Goal: Task Accomplishment & Management: Manage account settings

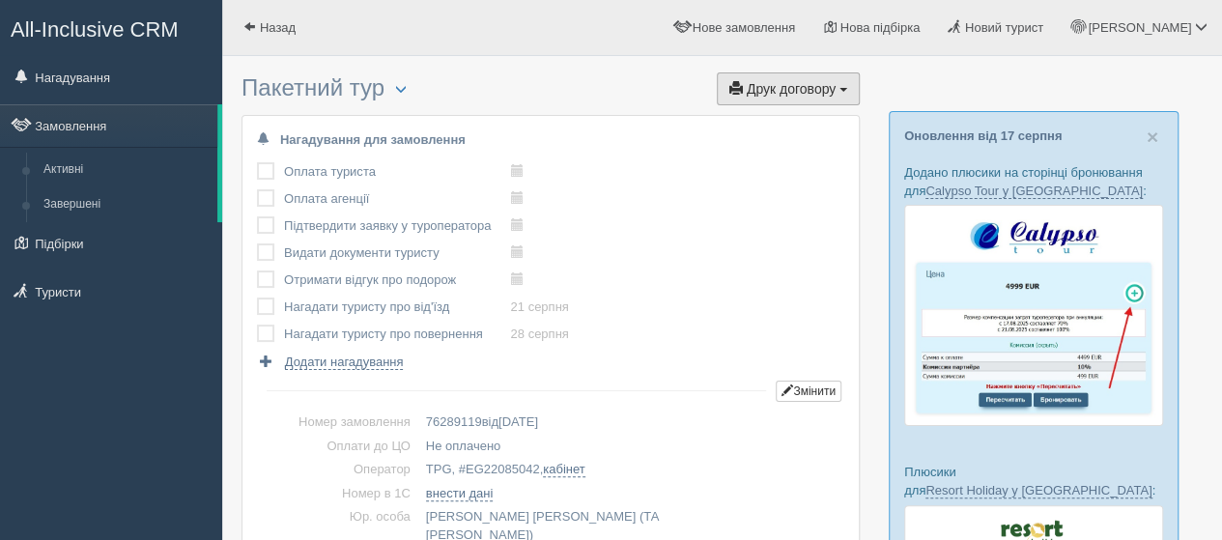
click at [799, 94] on span "Друк договору" at bounding box center [791, 88] width 89 height 15
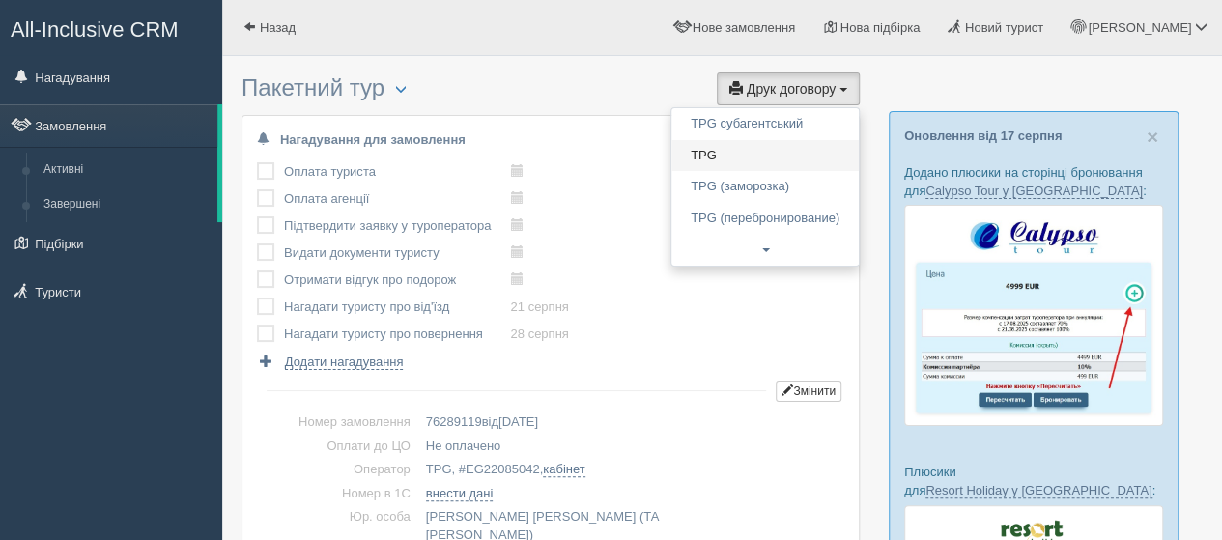
click at [731, 154] on link "TPG" at bounding box center [765, 156] width 187 height 32
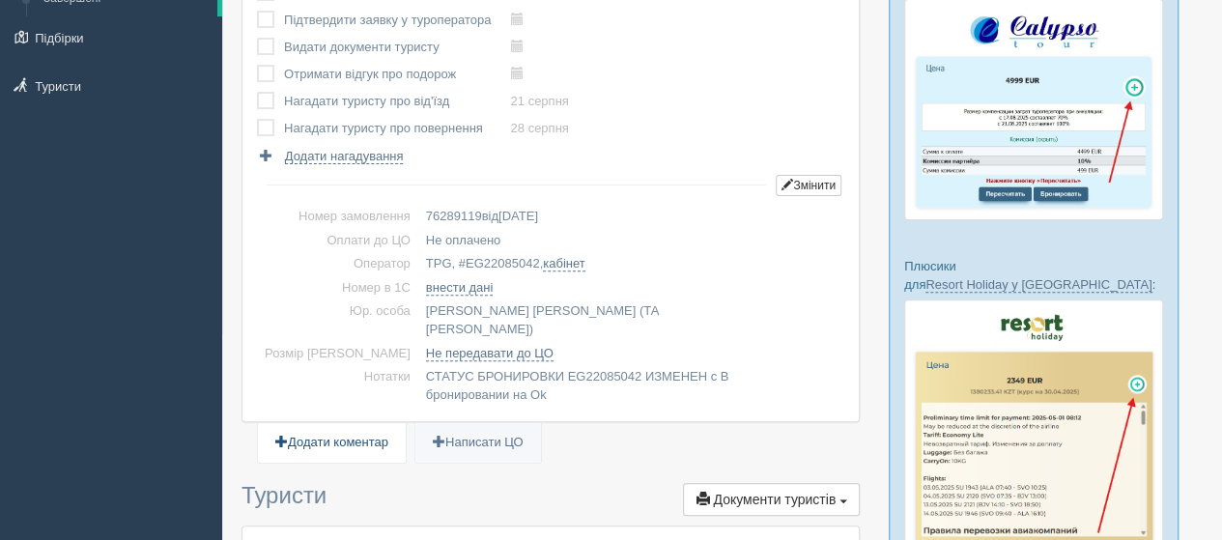
scroll to position [387, 0]
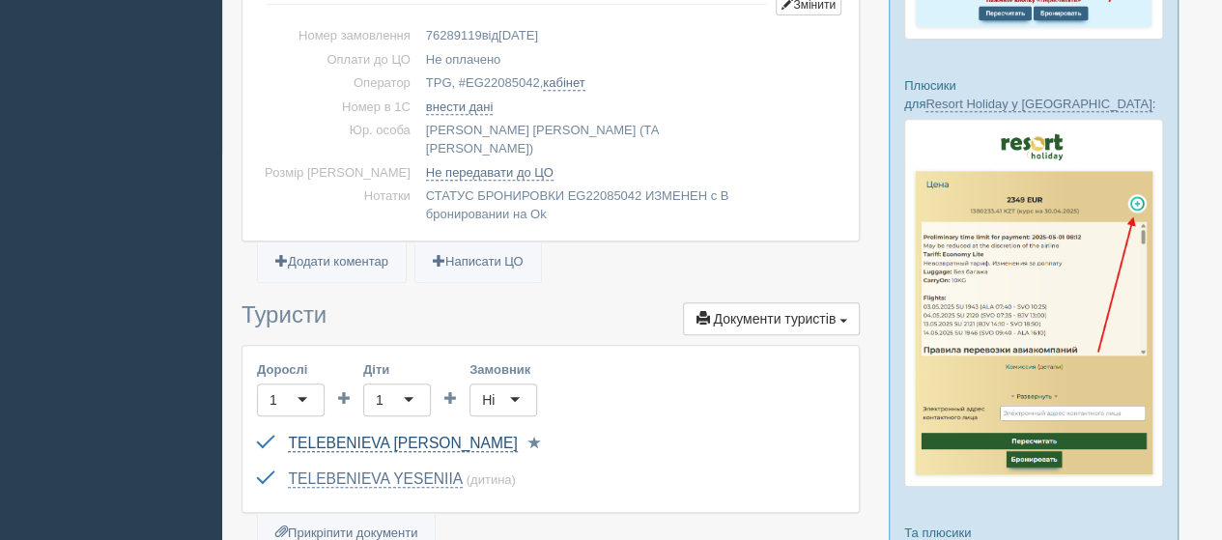
click at [383, 435] on link "TELEBENIEVA SVITLANA" at bounding box center [402, 443] width 229 height 17
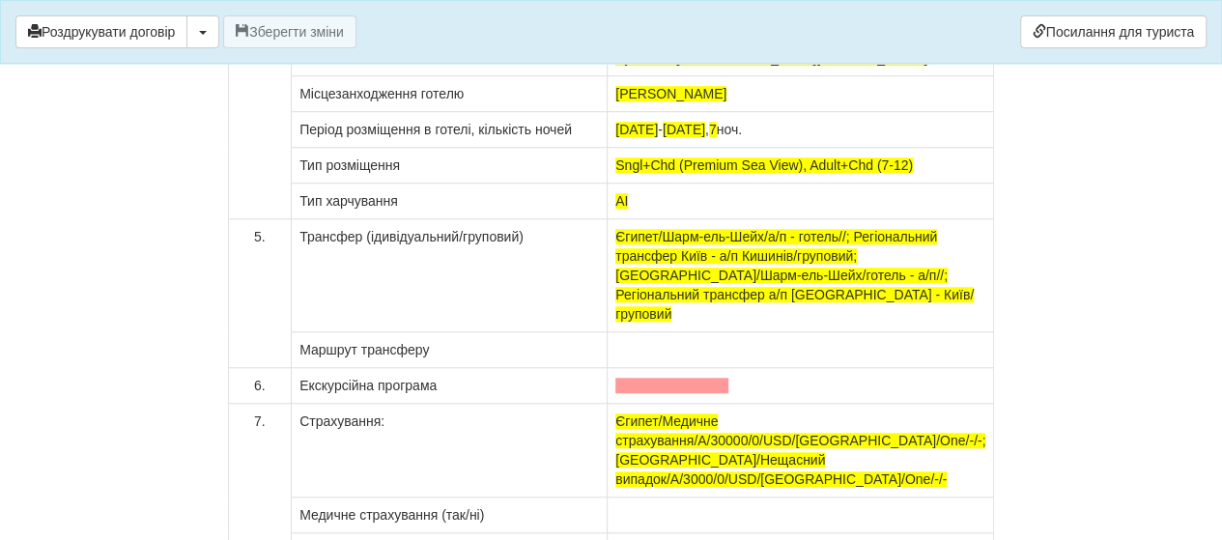
scroll to position [15364, 0]
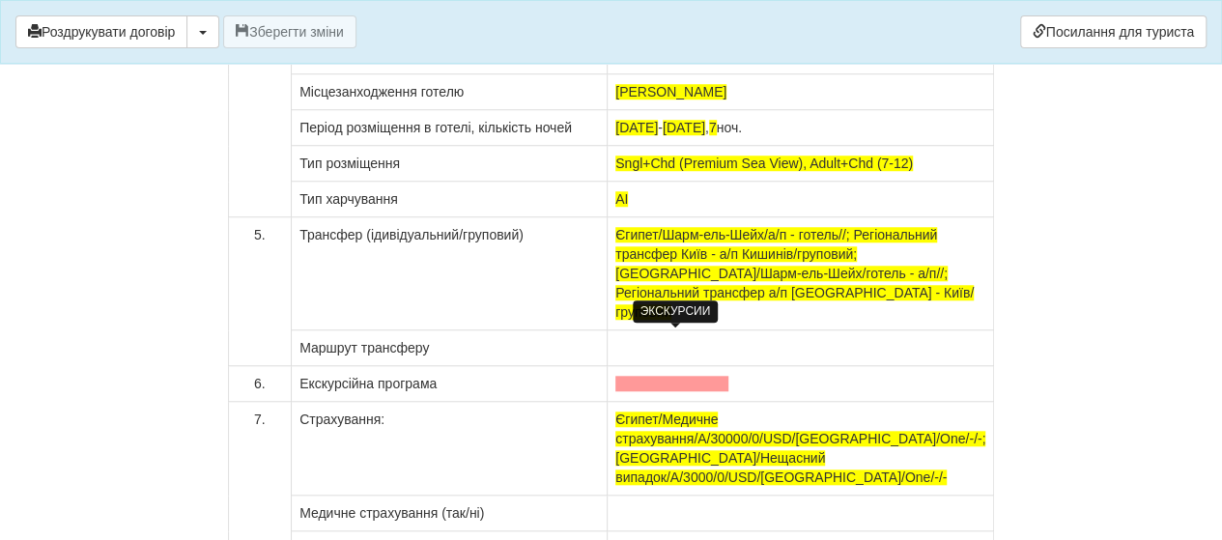
click at [626, 376] on span at bounding box center [672, 383] width 113 height 15
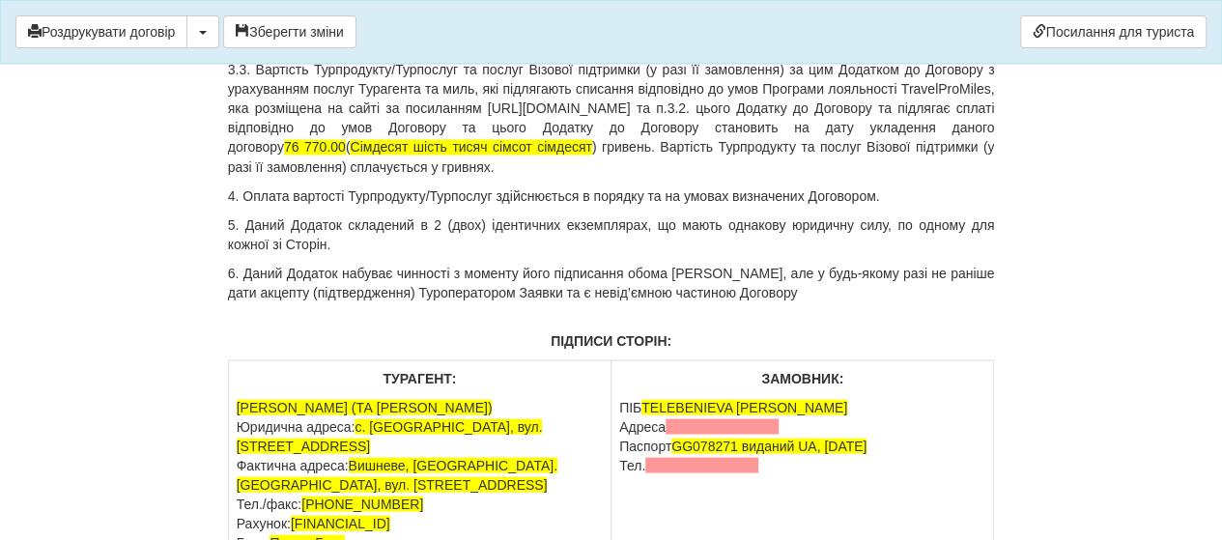
scroll to position [16524, 0]
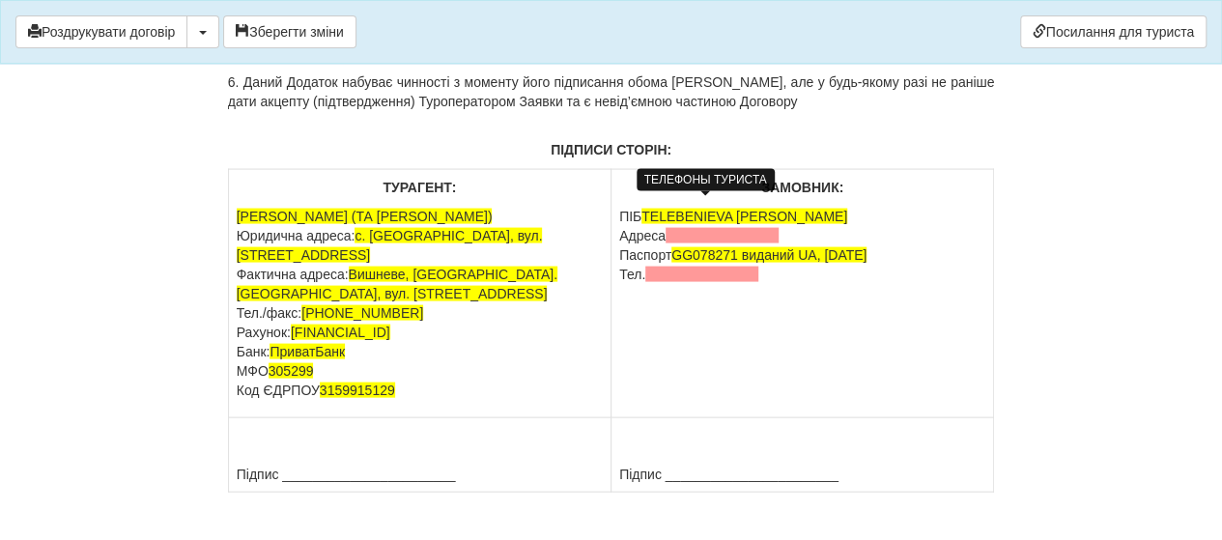
click at [668, 267] on span at bounding box center [701, 274] width 113 height 15
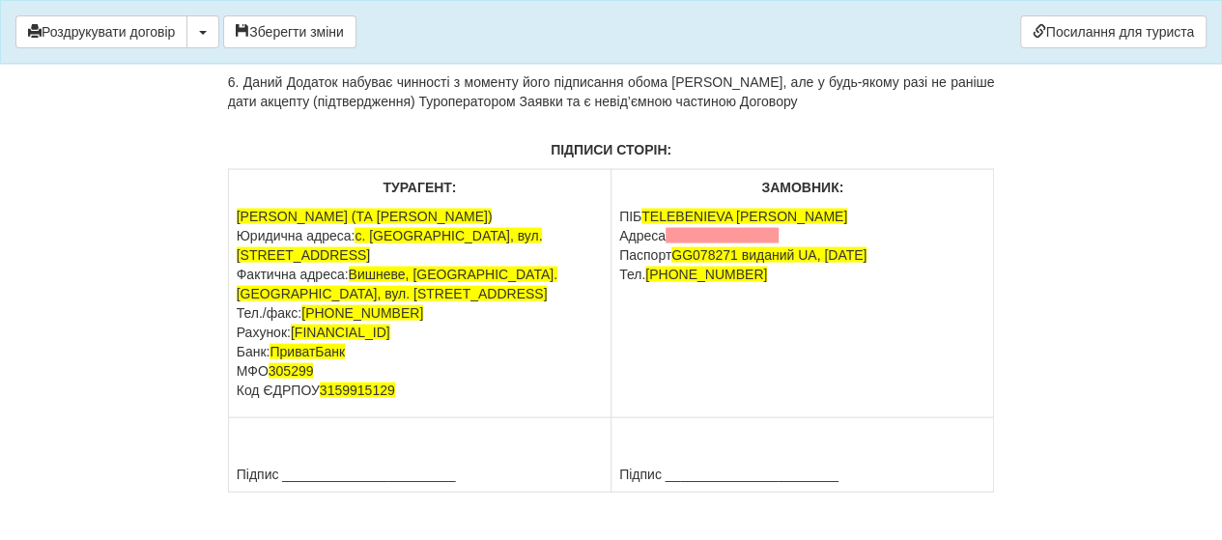
scroll to position [16978, 0]
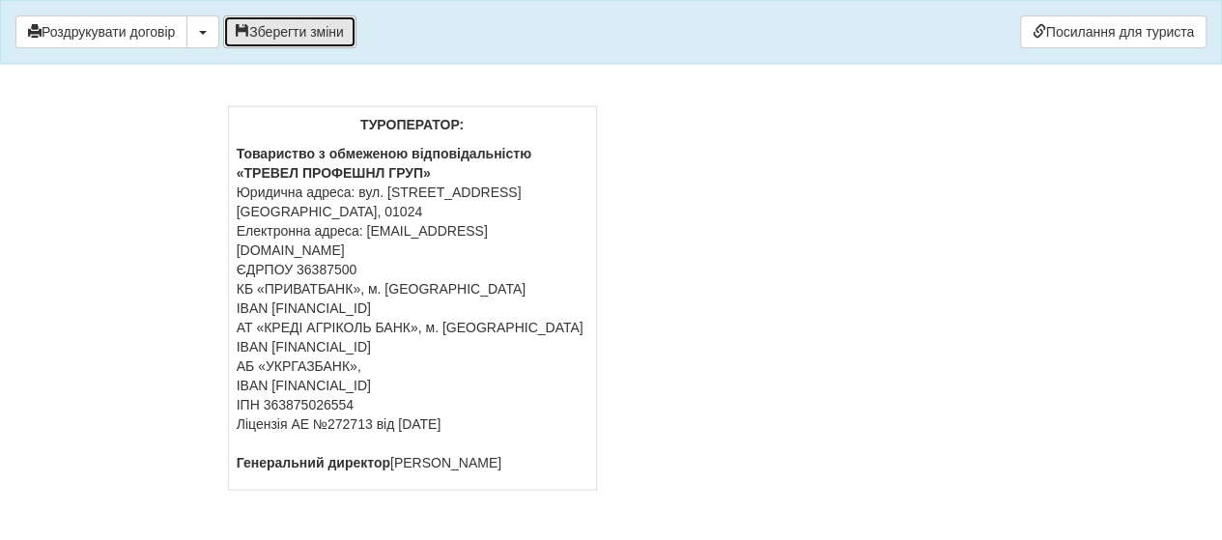
click at [290, 34] on button "Зберегти зміни" at bounding box center [289, 31] width 133 height 33
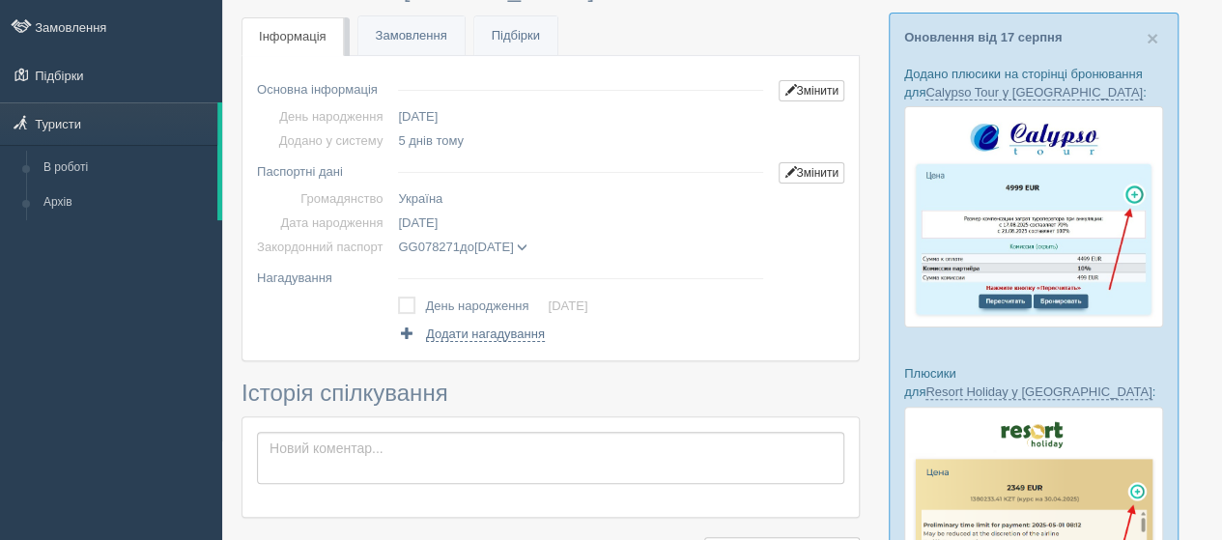
scroll to position [97, 0]
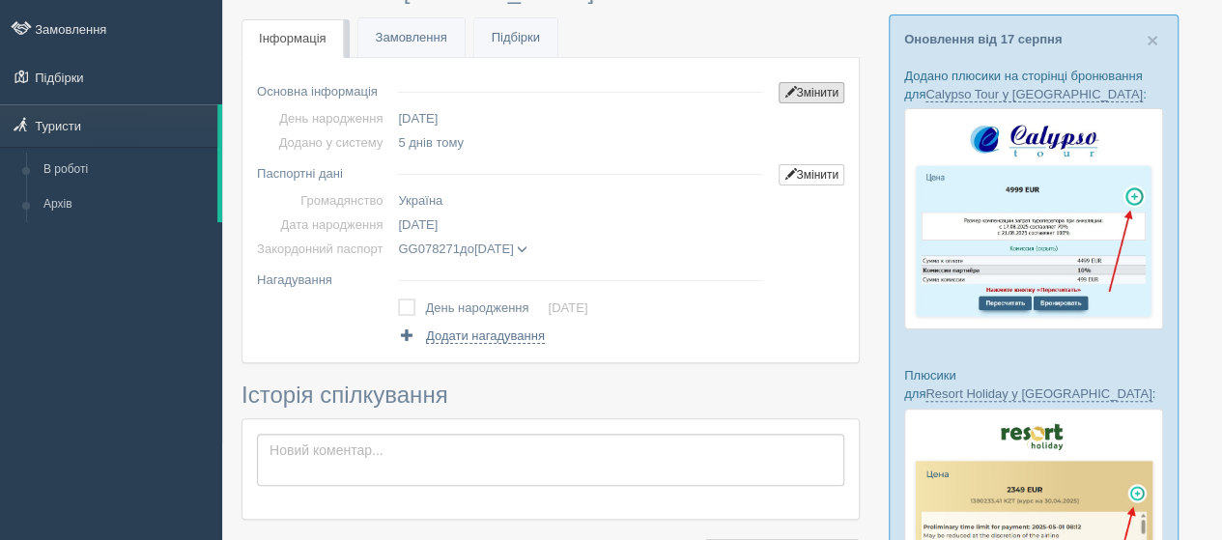
click at [808, 86] on link "Змінити" at bounding box center [812, 92] width 66 height 21
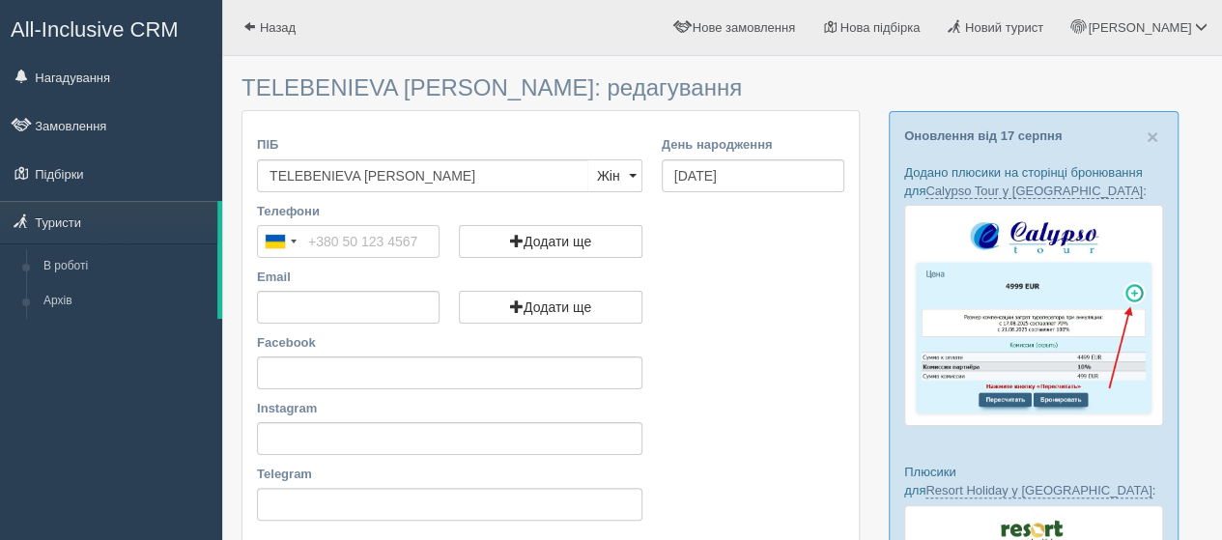
click at [347, 232] on input "Телефони" at bounding box center [348, 241] width 183 height 33
type input "+380 50 985 5027"
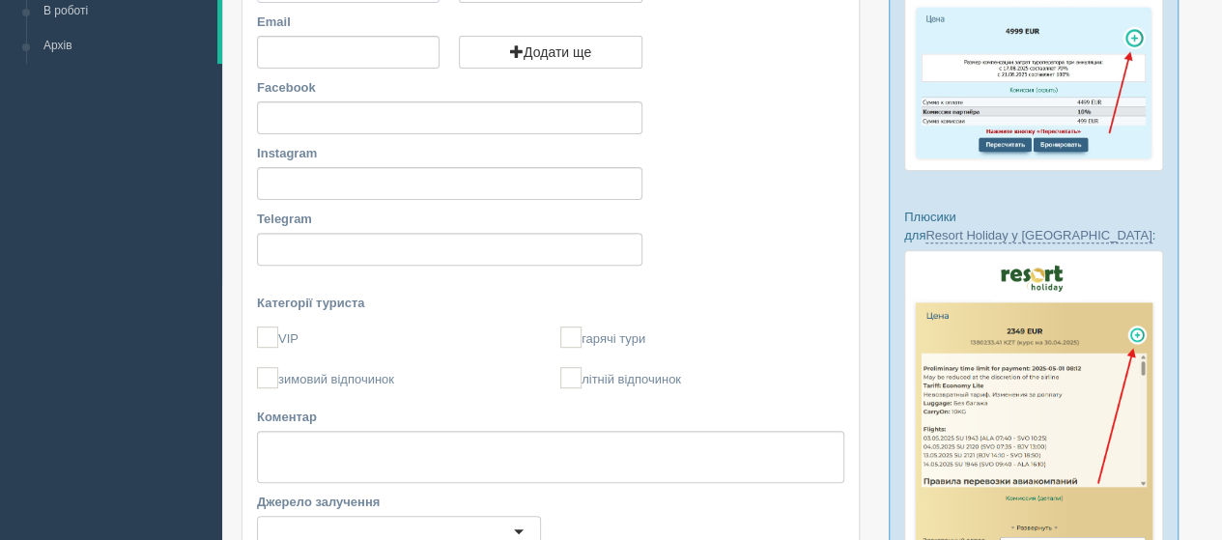
scroll to position [248, 0]
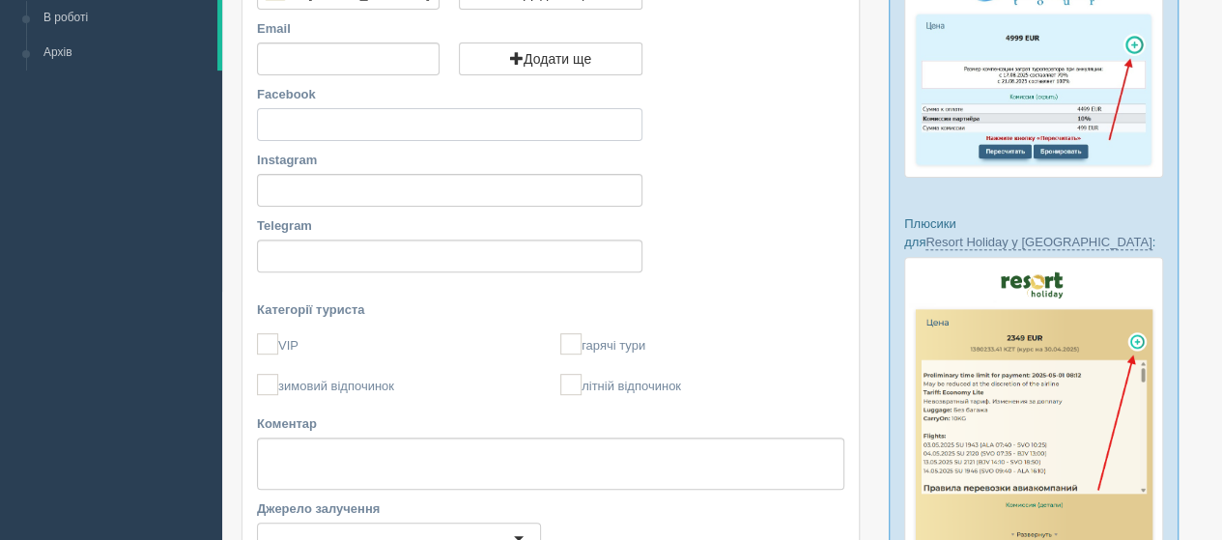
click at [302, 126] on input "Facebook" at bounding box center [450, 124] width 386 height 33
click at [288, 55] on input "Email" at bounding box center [348, 59] width 183 height 33
drag, startPoint x: 288, startPoint y: 55, endPoint x: 156, endPoint y: 80, distance: 134.7
click at [156, 80] on div "All-Inclusive CRM Нагадування Замовлення Підбірки" at bounding box center [611, 404] width 1222 height 1304
type input "e"
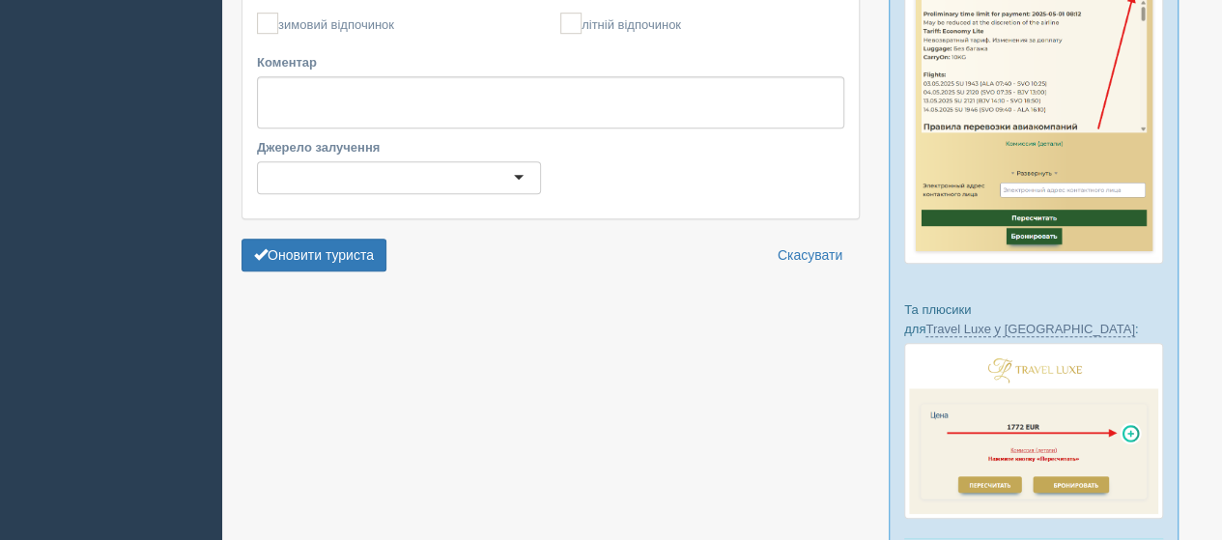
scroll to position [731, 0]
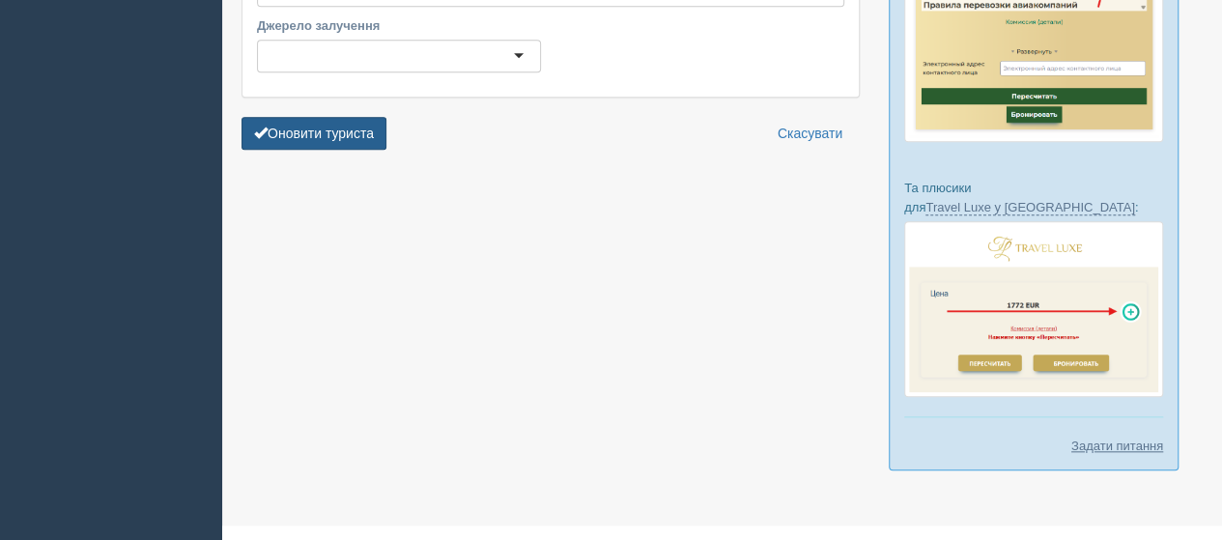
click at [325, 127] on button "Оновити туриста" at bounding box center [314, 133] width 145 height 33
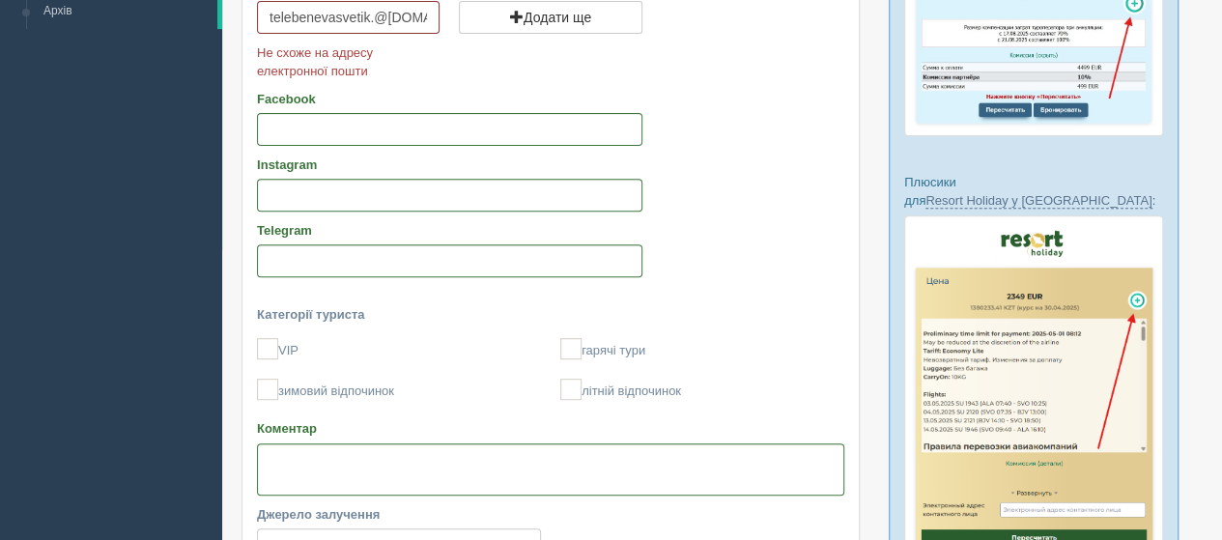
click at [373, 16] on input "telebenevasvetik.@gmail.com" at bounding box center [348, 17] width 183 height 33
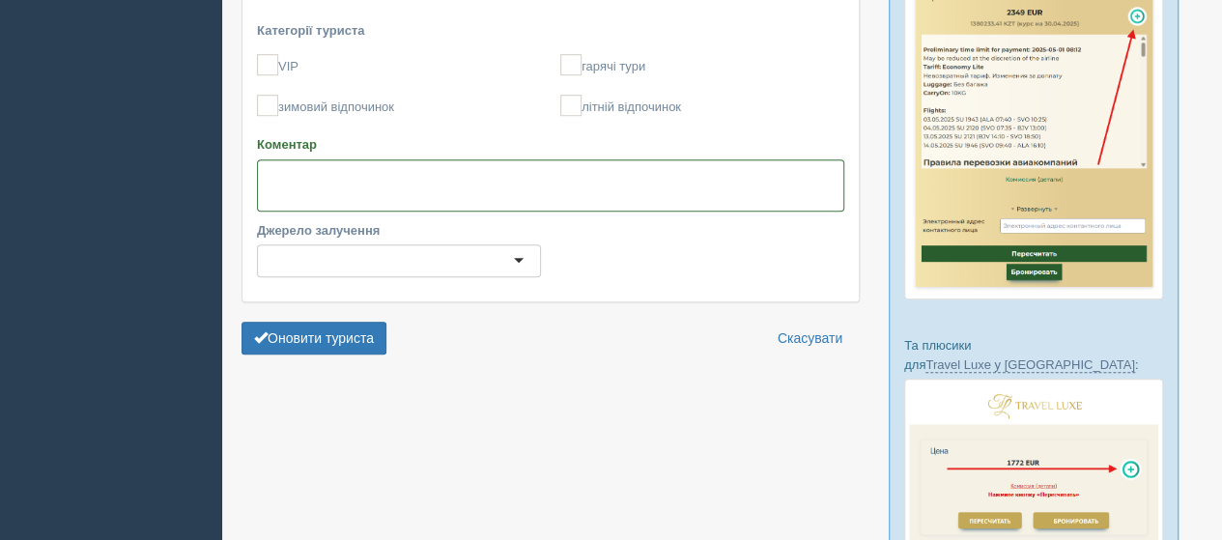
scroll to position [580, 0]
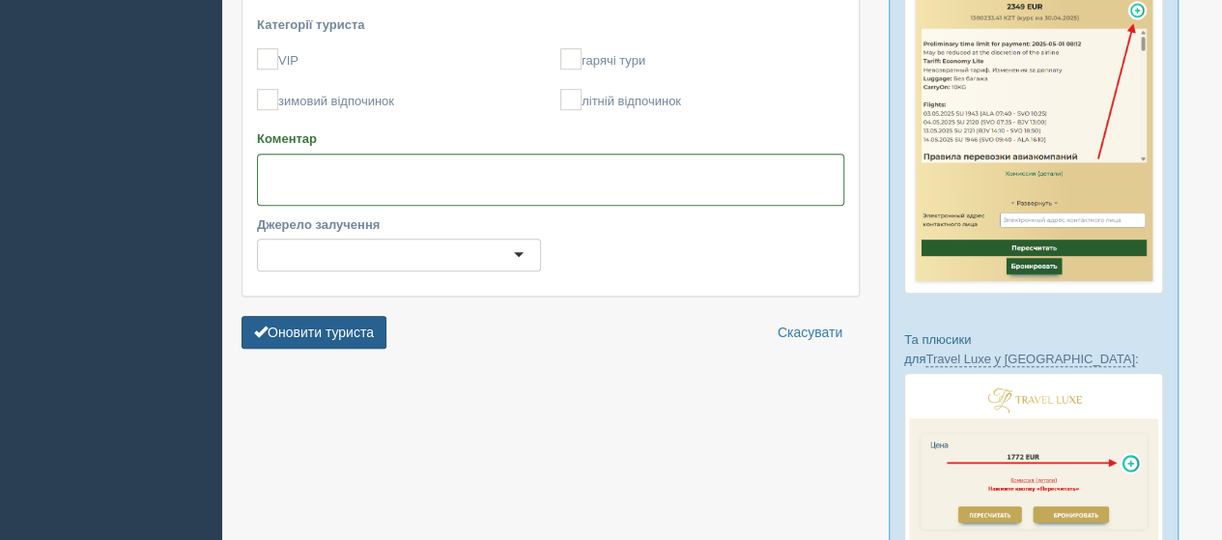
type input "telebenevasvetik@gmail.com"
click at [329, 326] on button "Оновити туриста" at bounding box center [314, 332] width 145 height 33
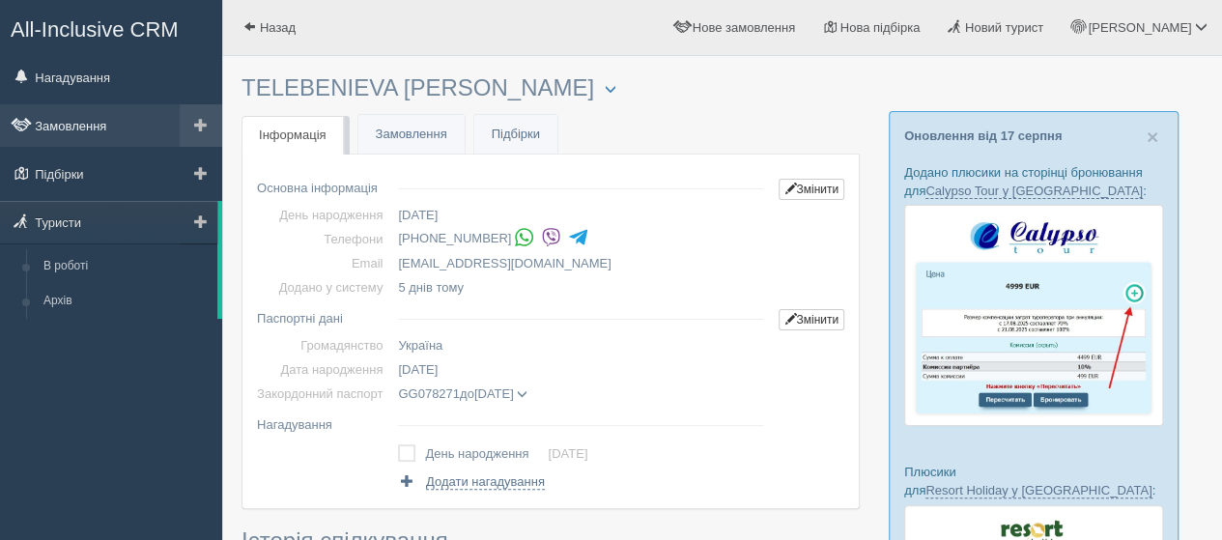
click at [77, 130] on link "Замовлення" at bounding box center [111, 125] width 222 height 43
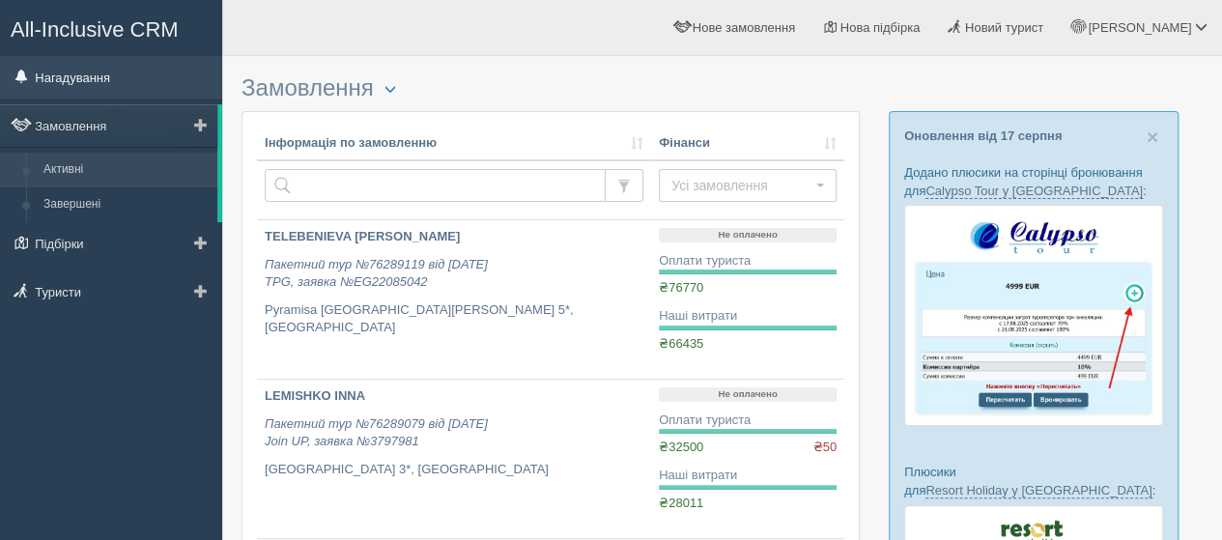
click at [78, 74] on link "Нагадування" at bounding box center [111, 77] width 222 height 43
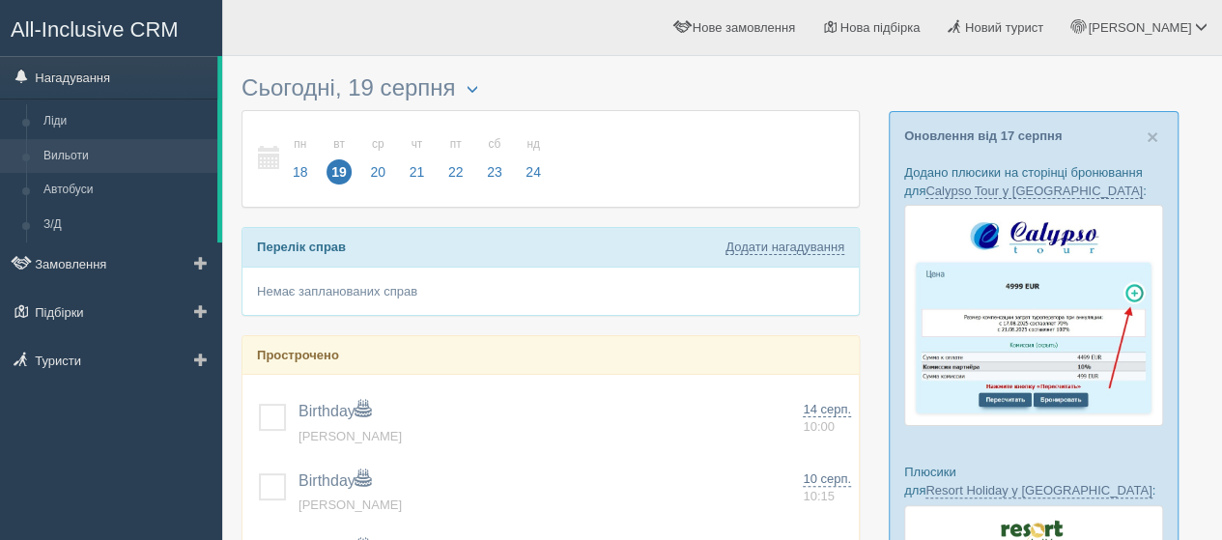
click at [73, 157] on link "Вильоти" at bounding box center [126, 156] width 183 height 35
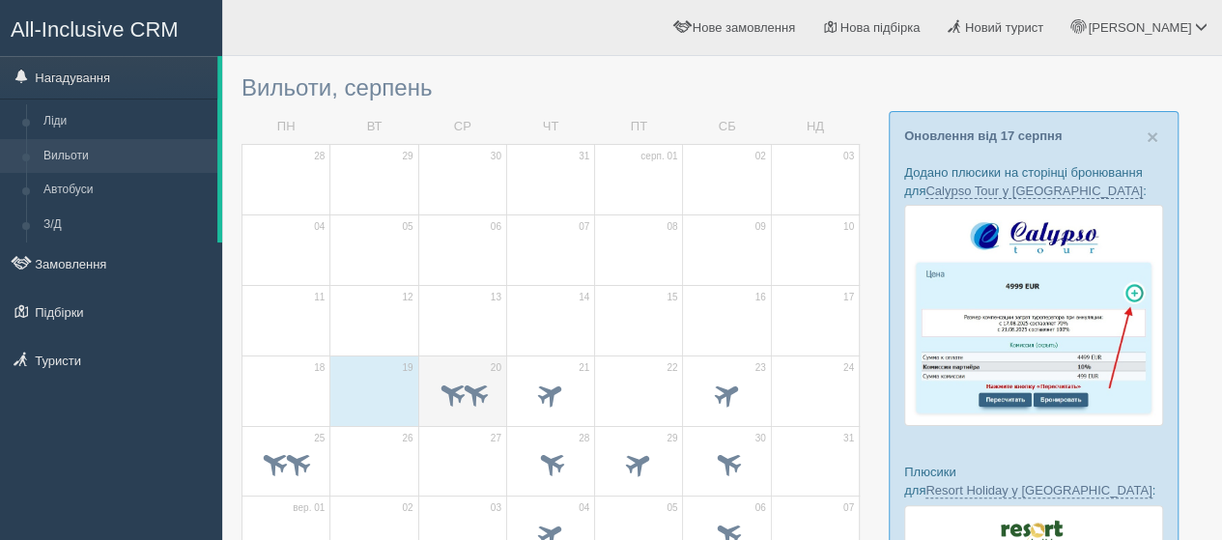
click at [446, 358] on td "20" at bounding box center [462, 391] width 88 height 71
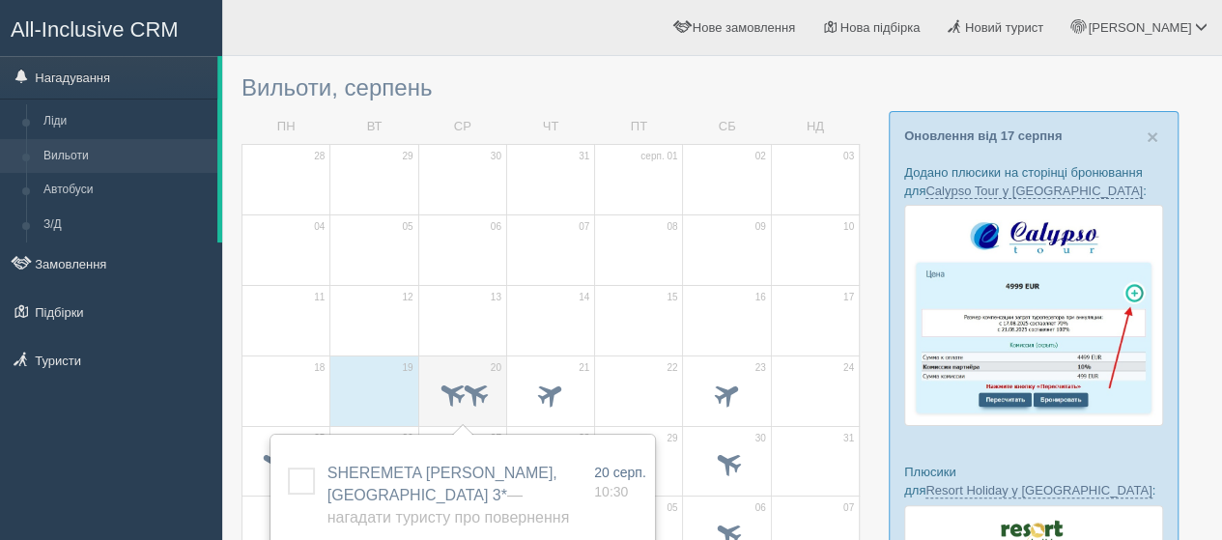
scroll to position [97, 0]
